Goal: Find specific page/section: Find specific page/section

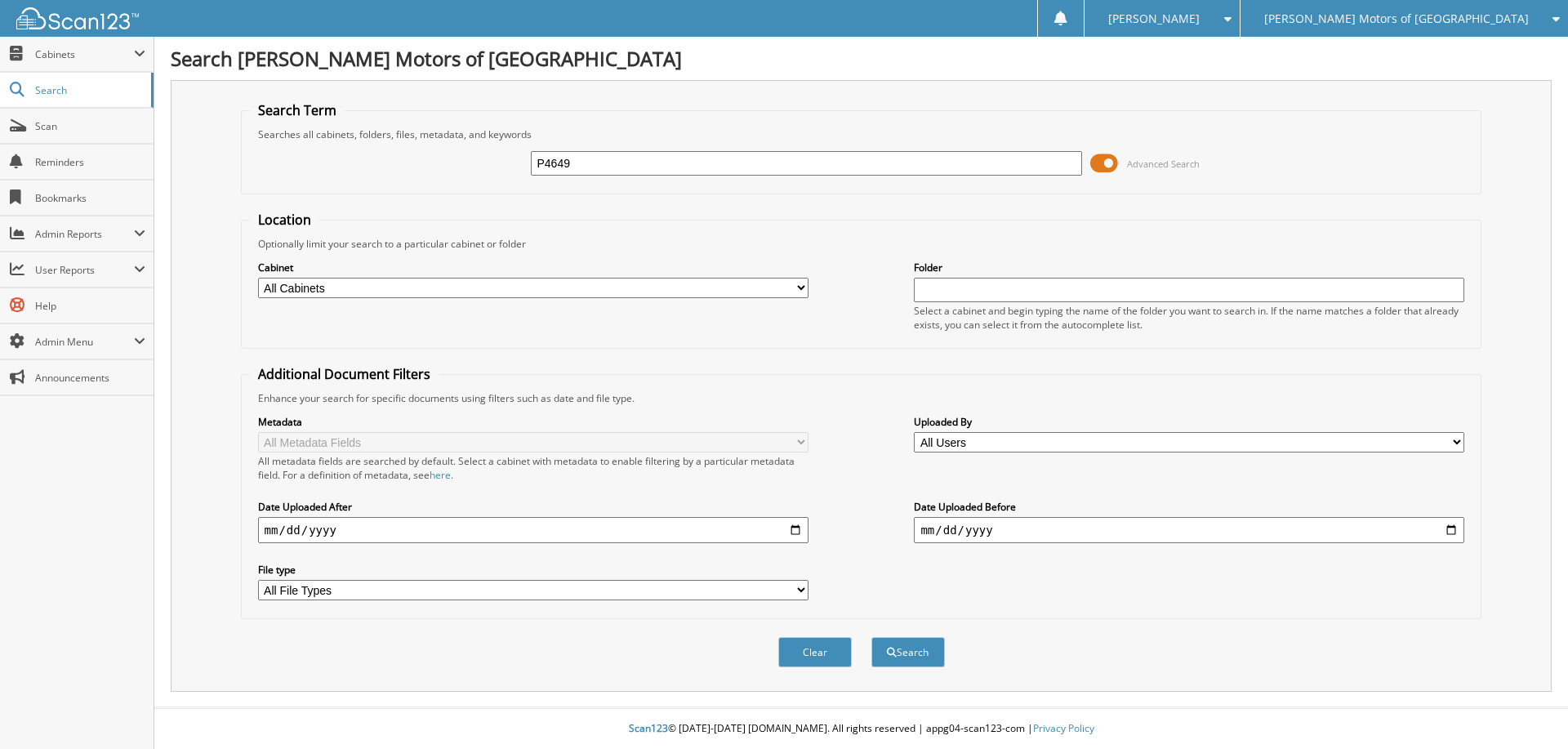
type input "P4649"
click at [872, 637] on button "Search" at bounding box center [909, 651] width 73 height 30
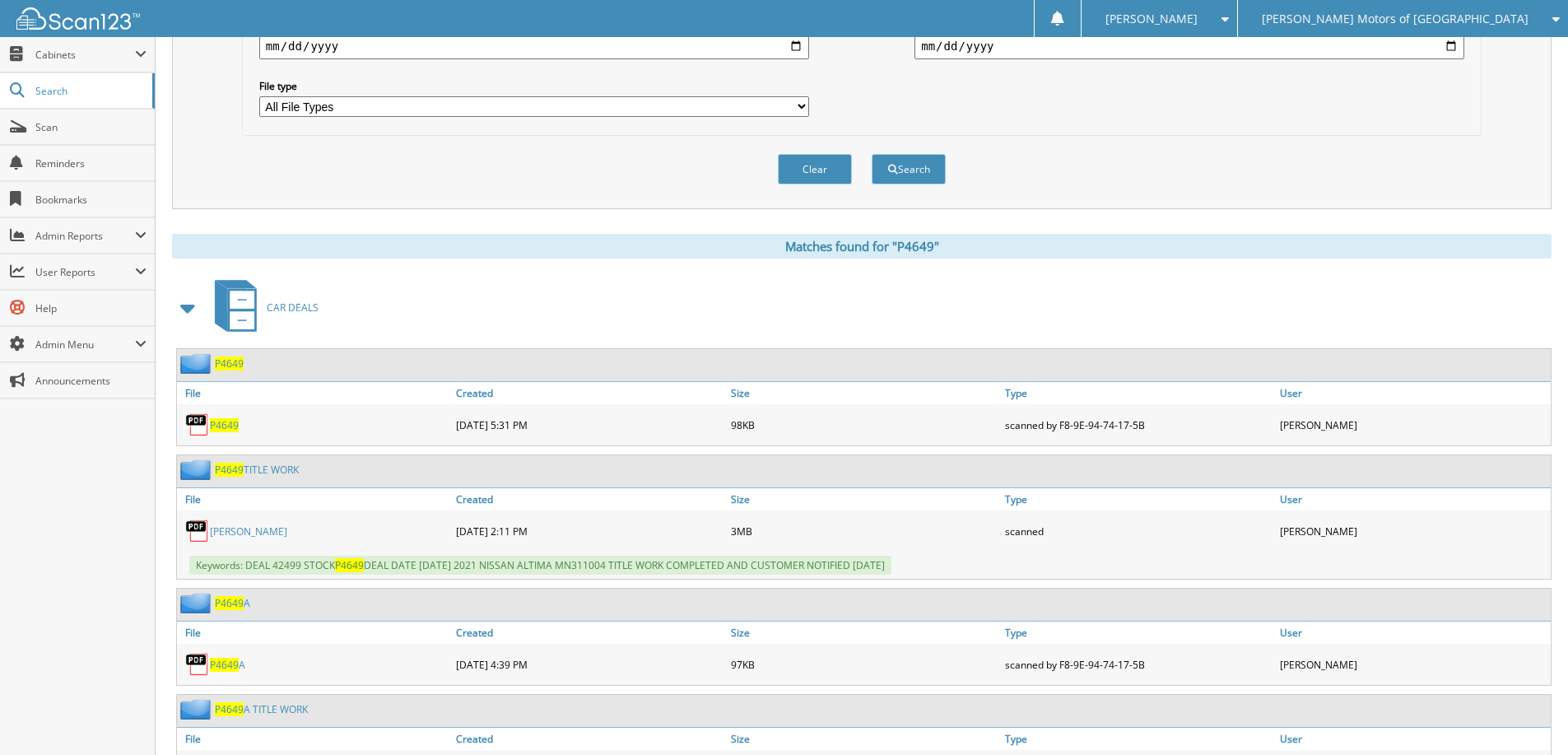
scroll to position [480, 0]
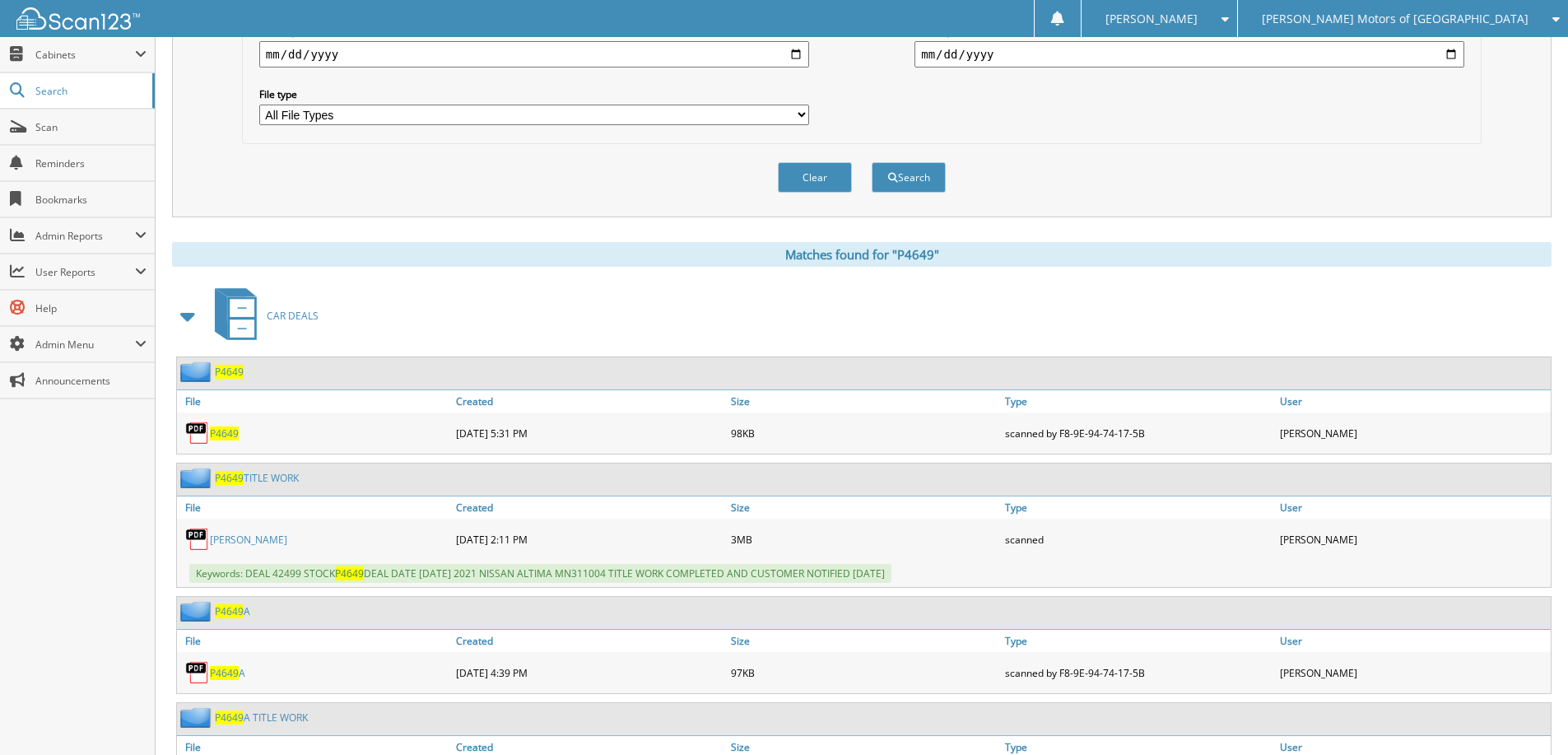
click at [236, 370] on span "P4649" at bounding box center [230, 371] width 29 height 14
